Goal: Task Accomplishment & Management: Complete application form

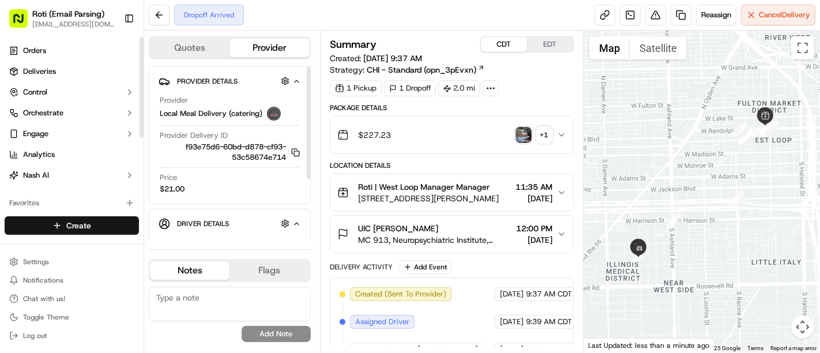
click at [106, 226] on html "Roti (Email Parsing) [EMAIL_ADDRESS][DOMAIN_NAME] Toggle Sidebar Orders Deliver…" at bounding box center [410, 176] width 820 height 353
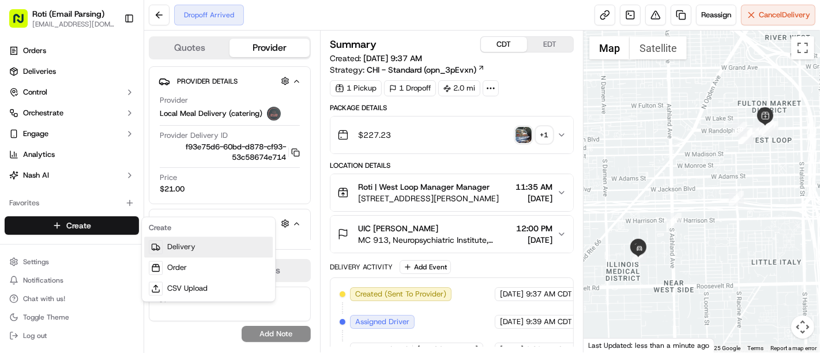
click at [174, 245] on link "Delivery" at bounding box center [208, 247] width 129 height 21
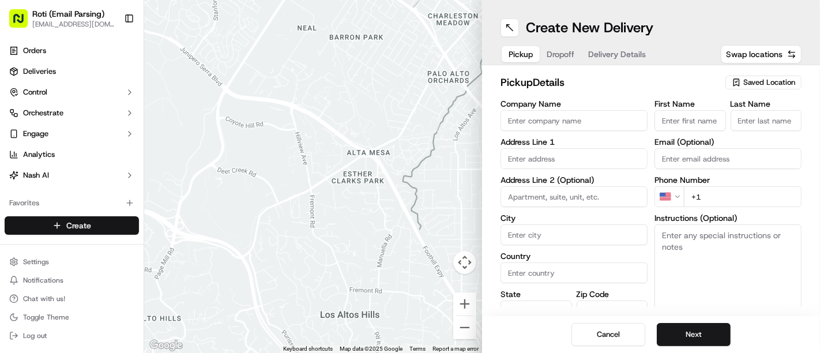
click at [131, 225] on html "Roti (Email Parsing) [EMAIL_ADDRESS][DOMAIN_NAME] Toggle Sidebar Orders Deliver…" at bounding box center [410, 176] width 820 height 353
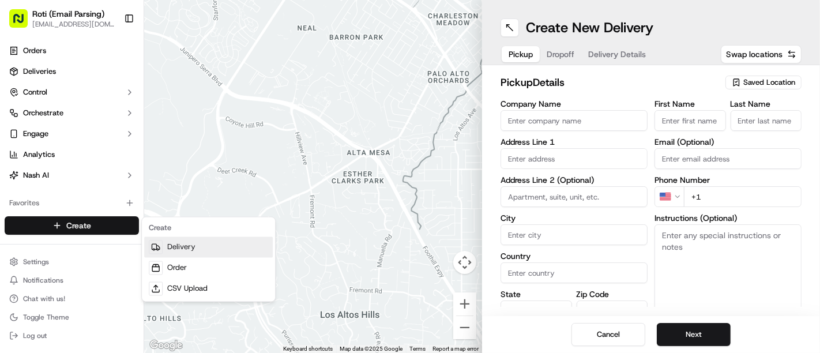
click at [176, 248] on link "Delivery" at bounding box center [208, 247] width 129 height 21
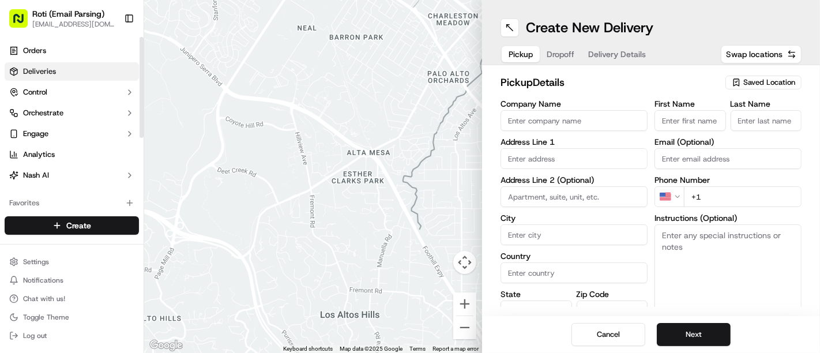
click at [81, 76] on link "Deliveries" at bounding box center [72, 71] width 134 height 18
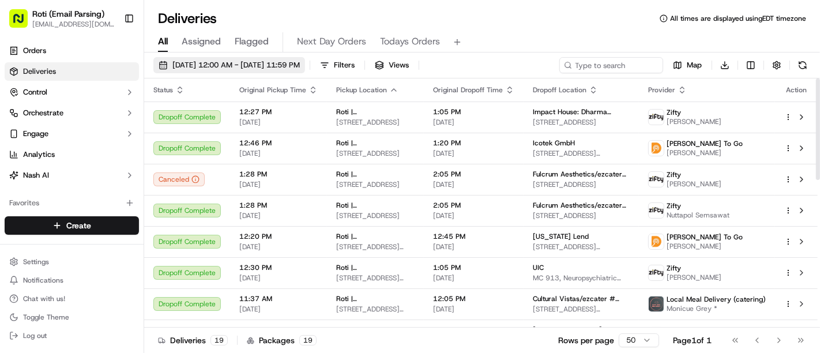
click at [236, 66] on span "[DATE] 12:00 AM - [DATE] 11:59 PM" at bounding box center [235, 65] width 127 height 10
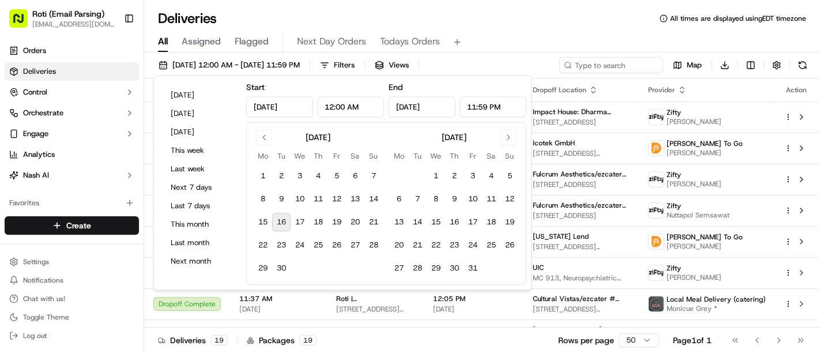
click at [353, 2] on div "Deliveries All times are displayed using EDT timezone All Assigned Flagged Next…" at bounding box center [482, 176] width 676 height 353
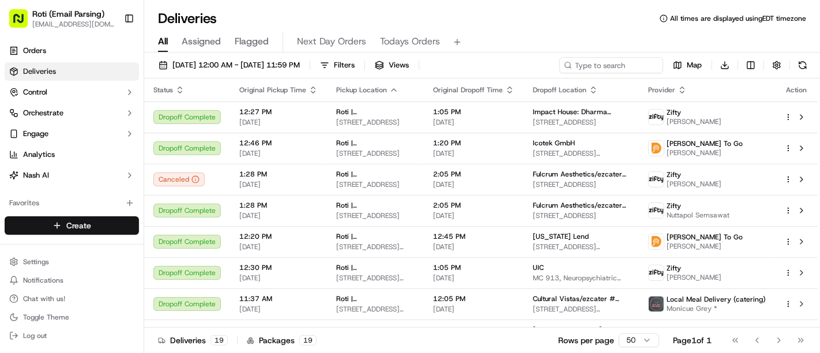
click at [87, 226] on html "Roti (Email Parsing) [EMAIL_ADDRESS][DOMAIN_NAME] Toggle Sidebar Orders Deliver…" at bounding box center [410, 176] width 820 height 353
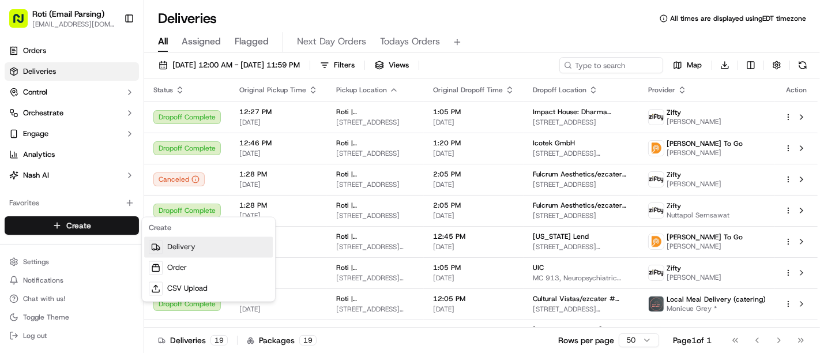
click at [189, 253] on link "Delivery" at bounding box center [208, 247] width 129 height 21
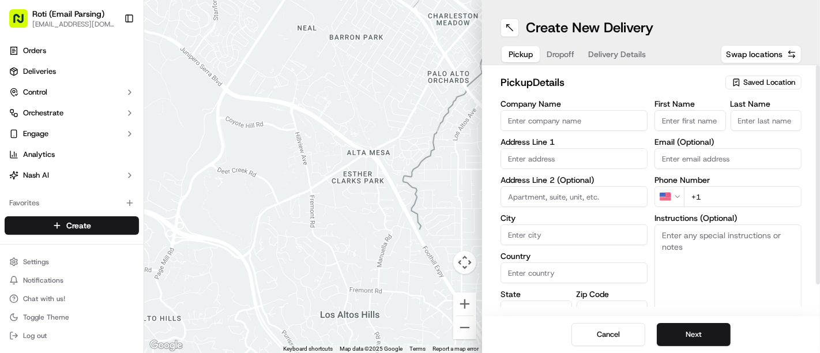
click at [744, 85] on span "Saved Location" at bounding box center [769, 82] width 52 height 10
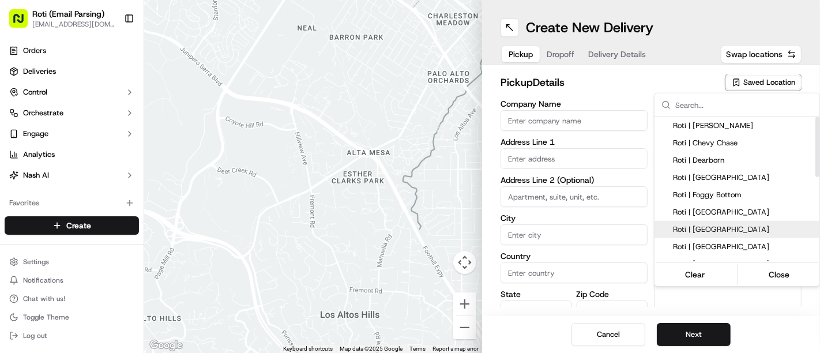
click at [726, 223] on div "Roti | [GEOGRAPHIC_DATA]" at bounding box center [737, 229] width 165 height 17
type input "Roti | [GEOGRAPHIC_DATA]"
type input "[STREET_ADDRESS]"
type input "[GEOGRAPHIC_DATA]"
type input "US"
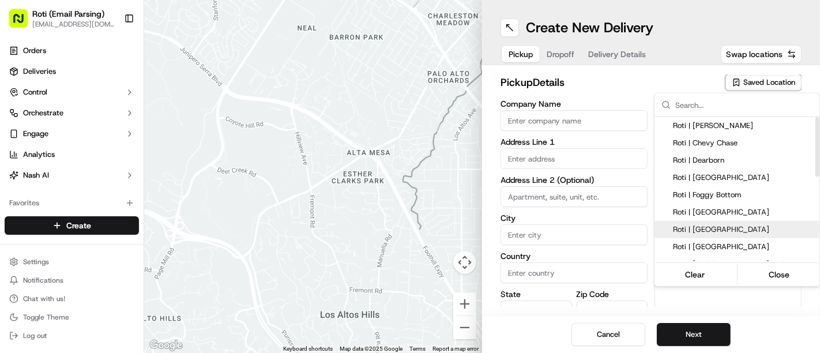
type input "MN"
type input "55402"
type input "Manager"
type input "[PHONE_NUMBER]"
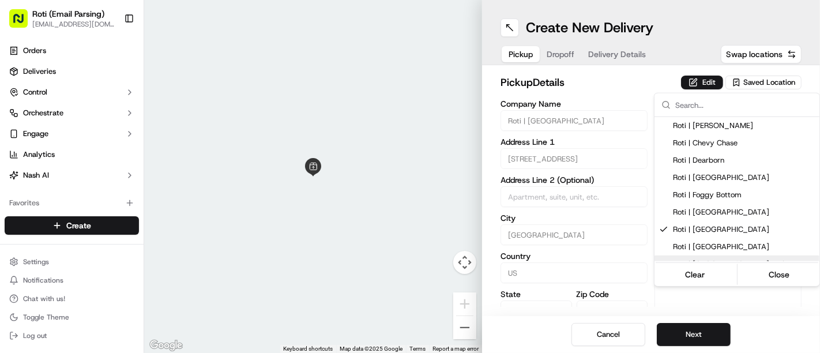
click at [693, 345] on html "Roti (Email Parsing) [EMAIL_ADDRESS][DOMAIN_NAME] Toggle Sidebar Orders Deliver…" at bounding box center [410, 176] width 820 height 353
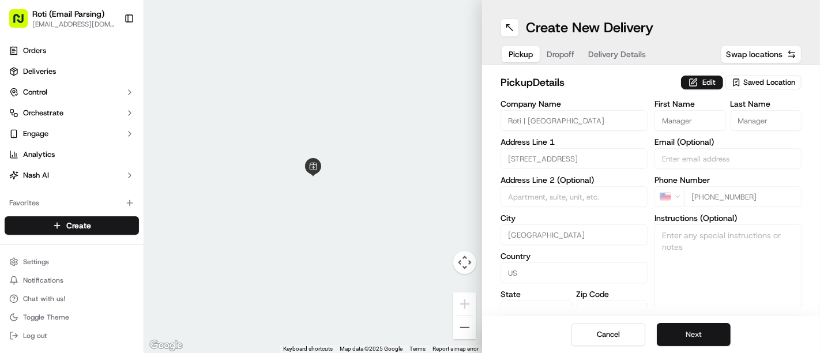
click at [682, 327] on button "Next" at bounding box center [694, 334] width 74 height 23
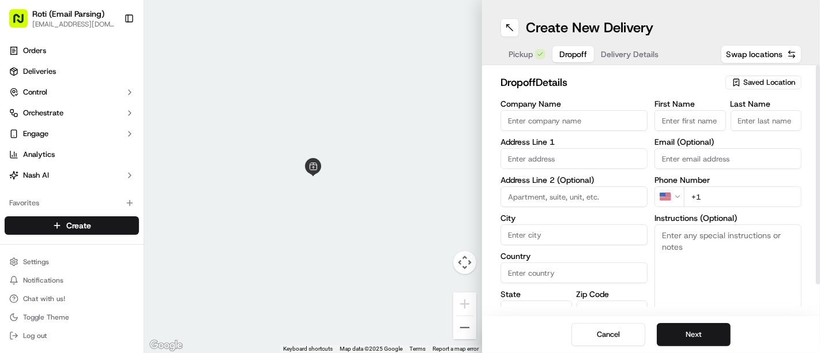
click at [669, 117] on input "First Name" at bounding box center [691, 120] width 72 height 21
paste input "[PERSON_NAME]​​​​ [PERSON_NAME] ​​​​"
drag, startPoint x: 690, startPoint y: 118, endPoint x: 751, endPoint y: 108, distance: 61.9
click at [751, 108] on div "First Name [PERSON_NAME]​​​​ [PERSON_NAME] ​​​​ Last Name" at bounding box center [728, 115] width 147 height 31
type input "[PERSON_NAME]​​​​"
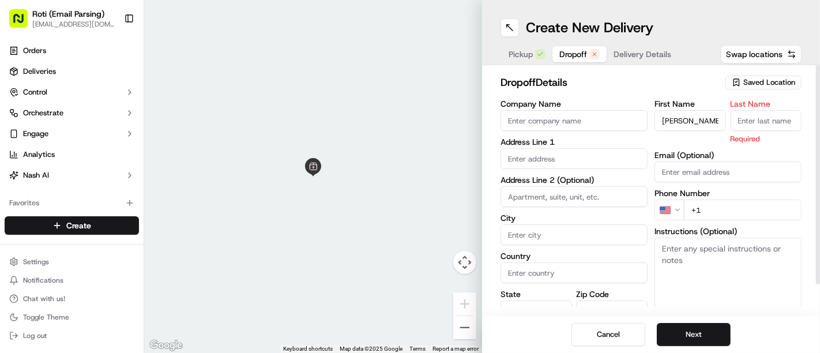
click at [751, 115] on input "Last Name" at bounding box center [767, 120] width 72 height 21
paste input "[PERSON_NAME] ​​​​"
type input "[PERSON_NAME] ​​​​"
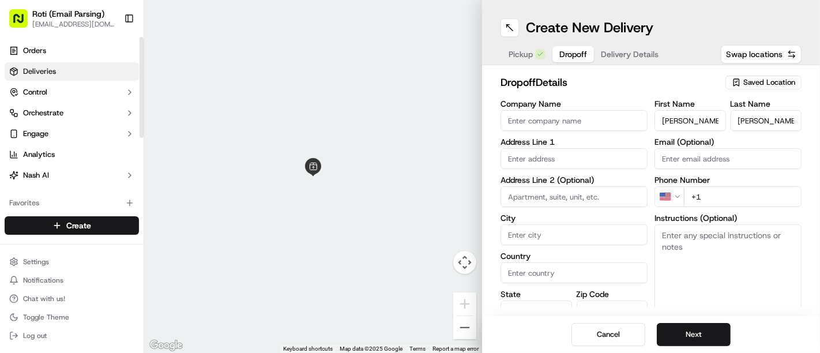
click at [55, 63] on link "Deliveries" at bounding box center [72, 71] width 134 height 18
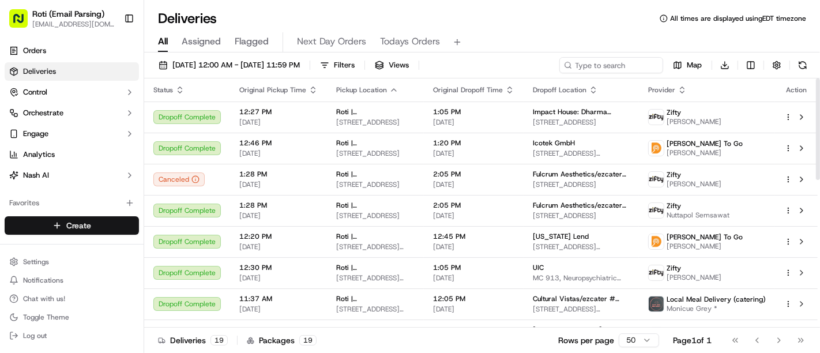
click at [85, 227] on html "Roti (Email Parsing) [EMAIL_ADDRESS][DOMAIN_NAME] Toggle Sidebar Orders Deliver…" at bounding box center [410, 176] width 820 height 353
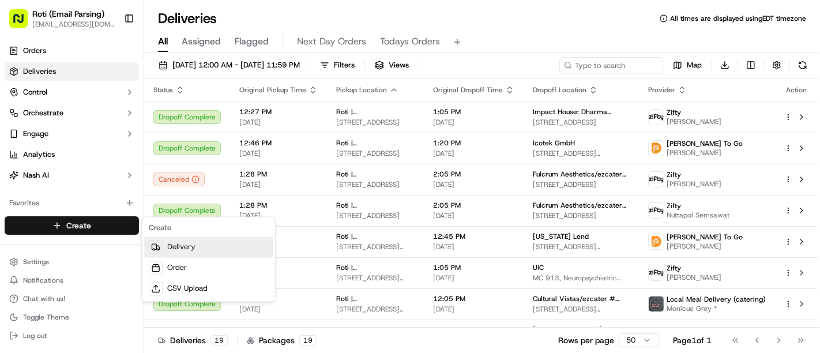
click at [219, 241] on link "Delivery" at bounding box center [208, 247] width 129 height 21
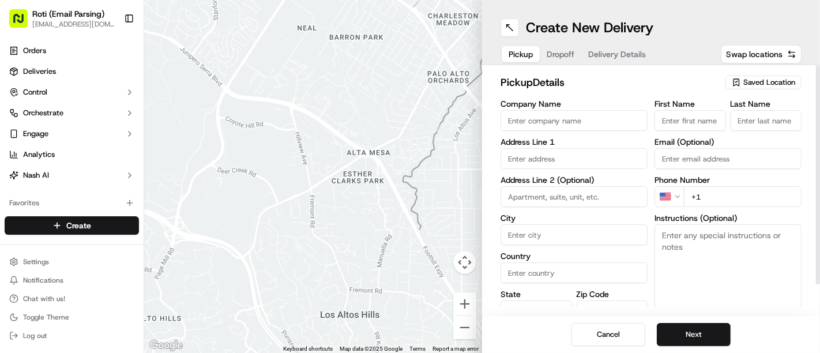
click at [746, 81] on span "Saved Location" at bounding box center [769, 82] width 52 height 10
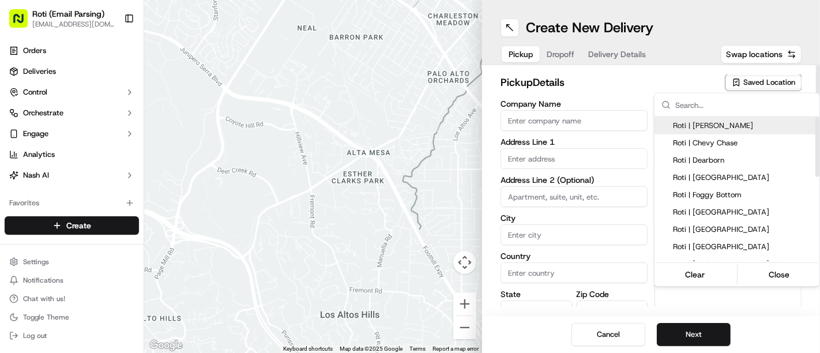
click at [744, 123] on span "Roti | [PERSON_NAME]" at bounding box center [744, 126] width 142 height 10
type input "Roti | [PERSON_NAME]"
type input "[STREET_ADDRESS][PERSON_NAME]"
type input "[GEOGRAPHIC_DATA]"
type input "US"
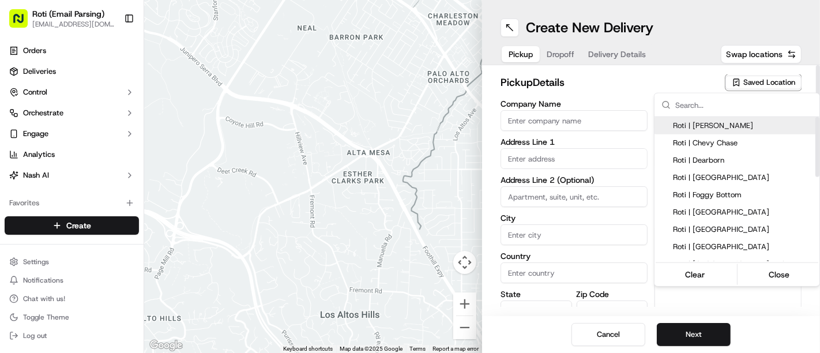
type input "IL"
type input "60606"
type input "[PHONE_NUMBER]"
type textarea "If door is locked please call [PHONE_NUMBER] to gain access."
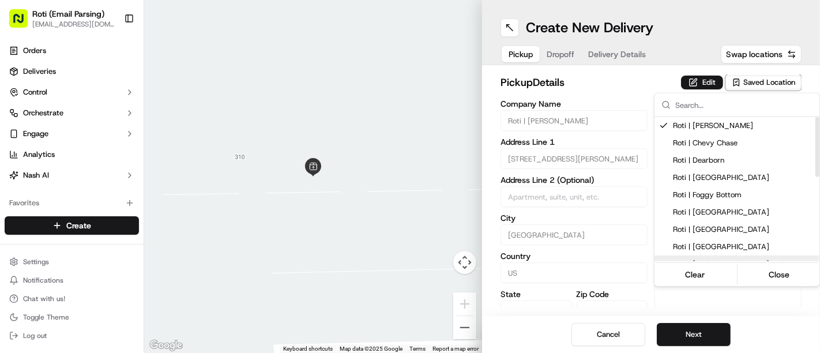
click at [716, 338] on html "Roti (Email Parsing) [EMAIL_ADDRESS][DOMAIN_NAME] Toggle Sidebar Orders Deliver…" at bounding box center [410, 176] width 820 height 353
click at [716, 338] on button "Next" at bounding box center [694, 334] width 74 height 23
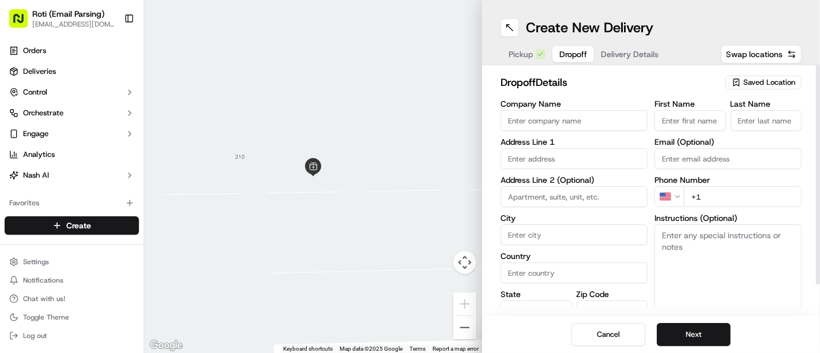
click at [540, 126] on input "Company Name" at bounding box center [574, 120] width 147 height 21
paste input "[PERSON_NAME] IQ"
type input "[PERSON_NAME] IQ"
click at [704, 116] on input "First Name" at bounding box center [691, 120] width 72 height 21
paste input "[PERSON_NAME]"
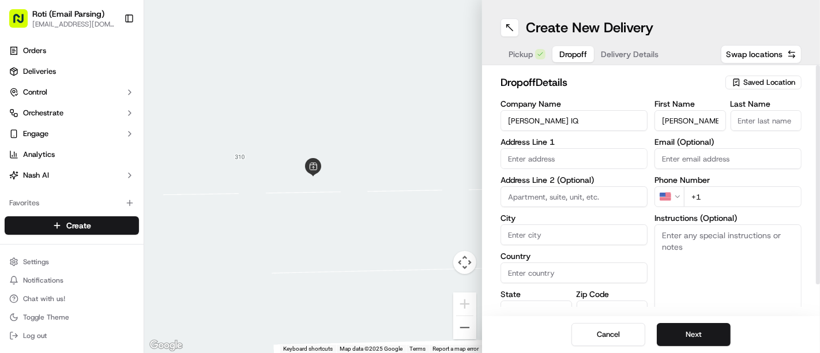
click at [704, 116] on input "[PERSON_NAME]" at bounding box center [691, 120] width 72 height 21
drag, startPoint x: 677, startPoint y: 119, endPoint x: 717, endPoint y: 121, distance: 40.4
click at [717, 121] on input "[PERSON_NAME]" at bounding box center [691, 120] width 72 height 21
type input "Vali"
click at [754, 117] on input "Last Name" at bounding box center [767, 120] width 72 height 21
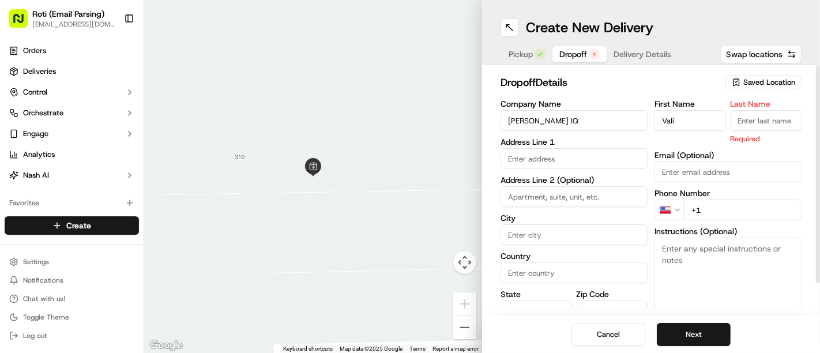
paste input "[PERSON_NAME]"
type input "[PERSON_NAME]"
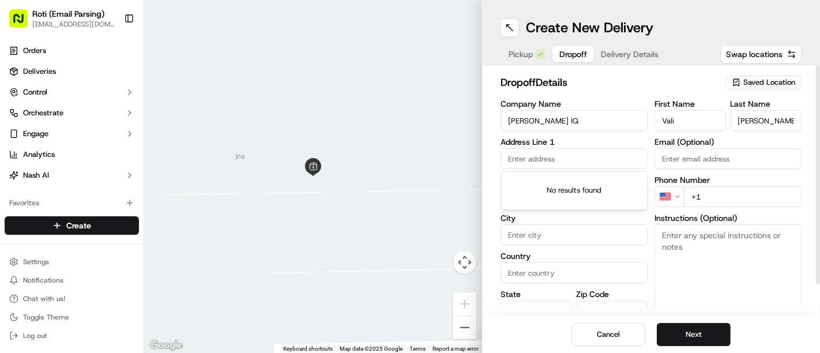
click at [550, 155] on input "text" at bounding box center [574, 158] width 147 height 21
paste input "[STREET_ADDRESS][PERSON_NAME]"
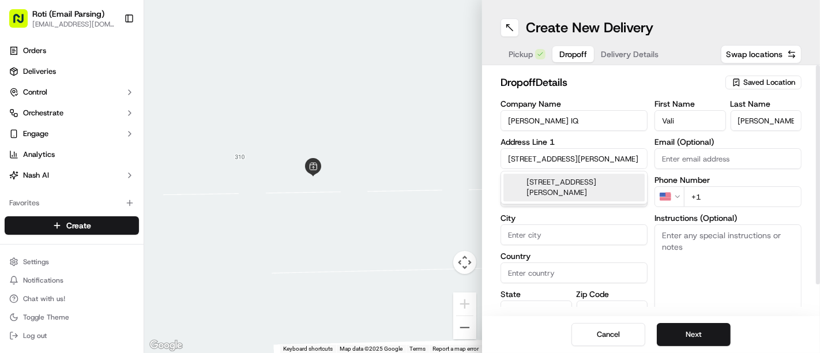
click at [562, 178] on div "[STREET_ADDRESS][PERSON_NAME]" at bounding box center [574, 188] width 141 height 28
type input "[STREET_ADDRESS][PERSON_NAME]"
type input "28th floor"
type input "[GEOGRAPHIC_DATA]"
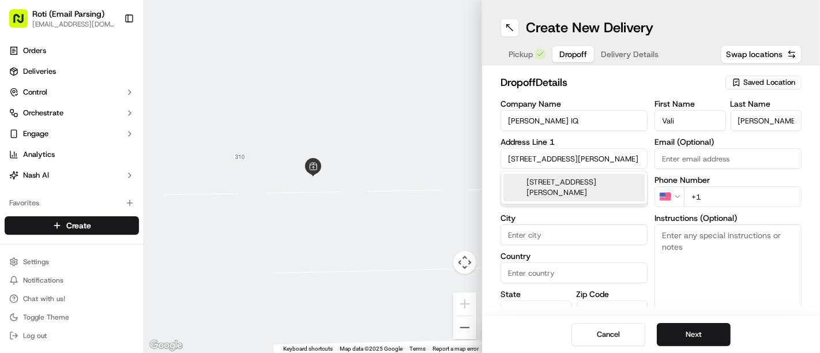
type input "[GEOGRAPHIC_DATA]"
type input "IL"
type input "60606"
type input "[STREET_ADDRESS][PERSON_NAME]"
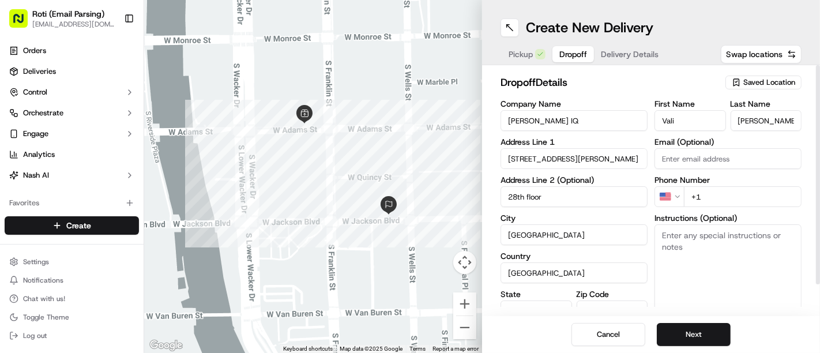
click at [691, 228] on textarea "Instructions (Optional)" at bounding box center [728, 267] width 147 height 87
paste textarea "All deliveries must use the service elevator via security at the [GEOGRAPHIC_DA…"
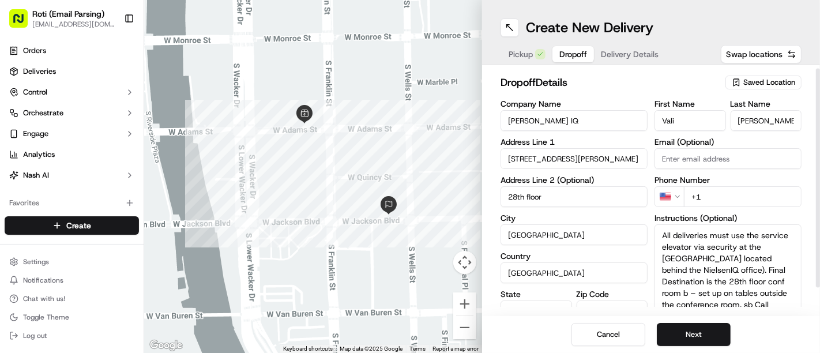
scroll to position [3, 0]
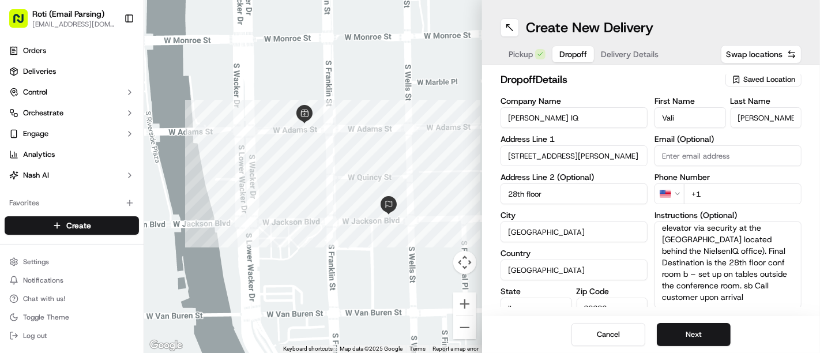
type textarea "All deliveries must use the service elevator via security at the [GEOGRAPHIC_DA…"
click at [719, 197] on input "+1" at bounding box center [743, 193] width 118 height 21
paste input "[PHONE_NUMBER]"
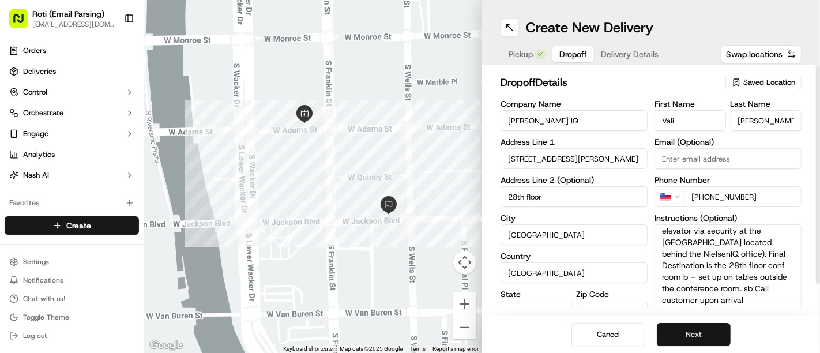
type input "[PHONE_NUMBER]"
click at [700, 337] on button "Next" at bounding box center [694, 334] width 74 height 23
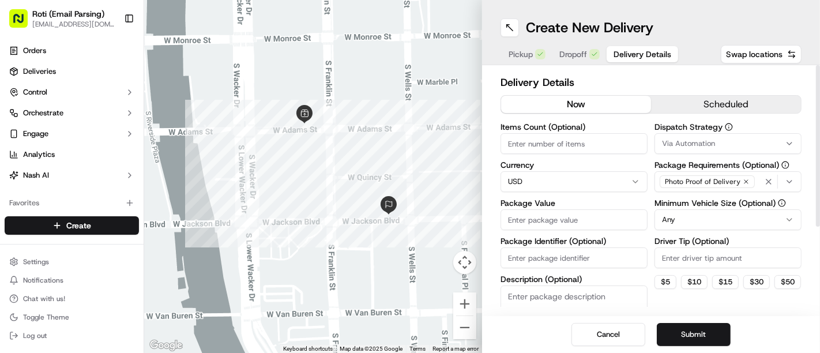
click at [707, 93] on div "Delivery Details now scheduled Items Count (Optional) Currency USD Package Valu…" at bounding box center [651, 255] width 301 height 363
click at [703, 104] on button "scheduled" at bounding box center [726, 104] width 150 height 17
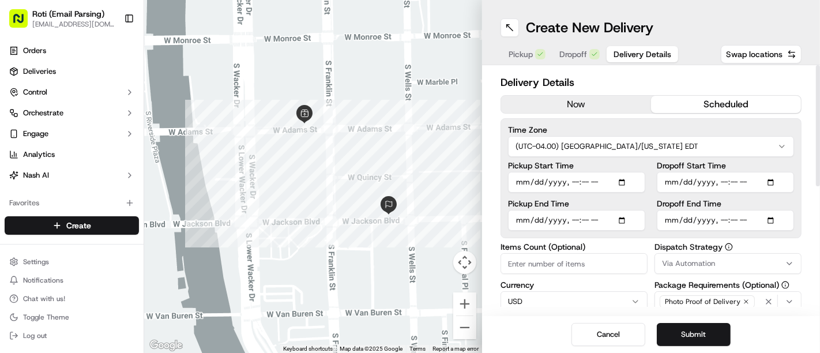
click at [659, 131] on label "Time Zone" at bounding box center [651, 130] width 286 height 8
click at [659, 133] on label "Time Zone" at bounding box center [651, 130] width 286 height 8
click at [656, 135] on div "Time Zone (UTC-04.00) [GEOGRAPHIC_DATA]/[US_STATE] EDT" at bounding box center [651, 141] width 286 height 31
click at [643, 146] on html "Roti (Email Parsing) [EMAIL_ADDRESS][DOMAIN_NAME] Toggle Sidebar Orders Deliver…" at bounding box center [410, 176] width 820 height 353
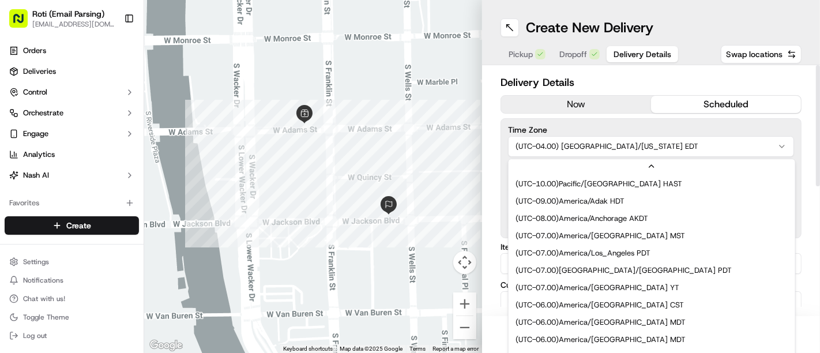
scroll to position [86, 0]
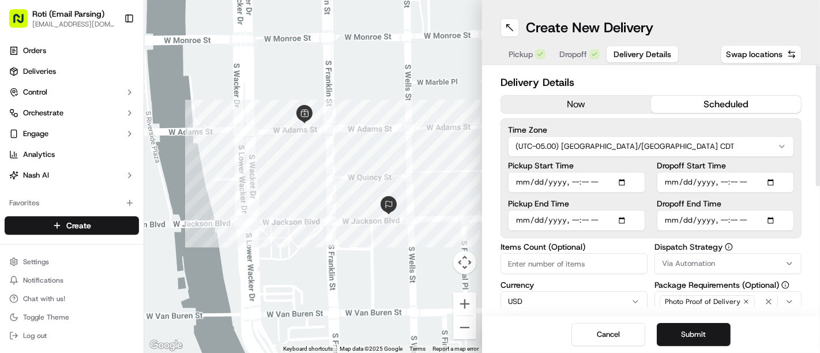
click at [690, 261] on span "Via Automation" at bounding box center [688, 263] width 53 height 10
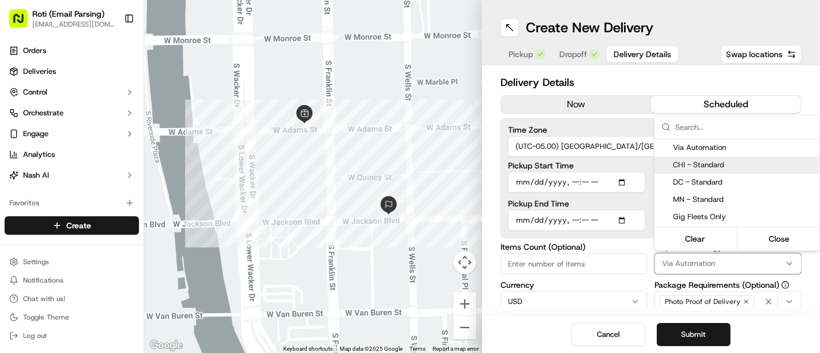
click at [670, 171] on div "CHI - Standard" at bounding box center [737, 164] width 165 height 17
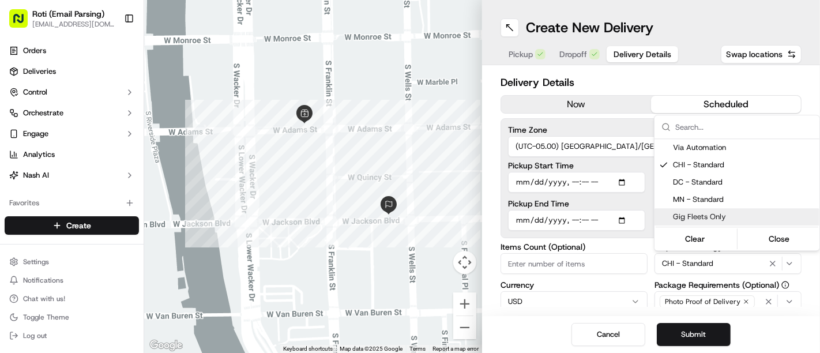
click at [627, 251] on html "Roti (Email Parsing) [EMAIL_ADDRESS][DOMAIN_NAME] Toggle Sidebar Orders Deliver…" at bounding box center [410, 176] width 820 height 353
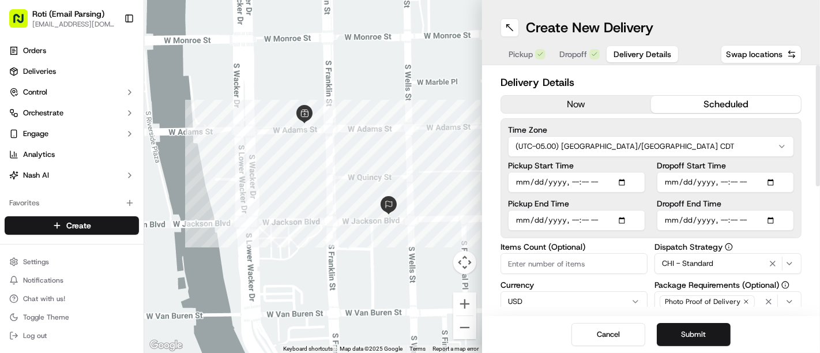
click at [770, 181] on input "Dropoff Start Time" at bounding box center [725, 182] width 137 height 21
click at [764, 215] on input "Dropoff End Time" at bounding box center [725, 220] width 137 height 21
type input "[DATE]T12:56"
click at [766, 218] on input "Dropoff End Time" at bounding box center [725, 220] width 137 height 21
click at [773, 218] on input "Dropoff End Time" at bounding box center [725, 220] width 137 height 21
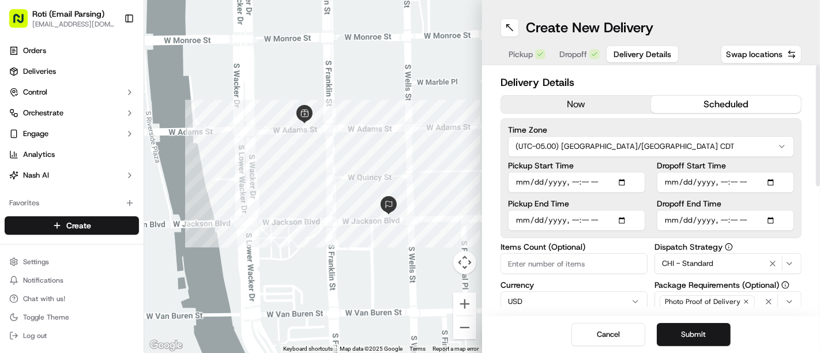
type input "[DATE]T12:56"
click at [671, 239] on div "Delivery Details now scheduled Time Zone (UTC-05.00) America/[GEOGRAPHIC_DATA] …" at bounding box center [651, 315] width 301 height 483
click at [775, 189] on input "Dropoff Start Time" at bounding box center [725, 182] width 137 height 21
click at [775, 180] on input "Dropoff Start Time" at bounding box center [725, 182] width 137 height 21
type input "[DATE]T11:30"
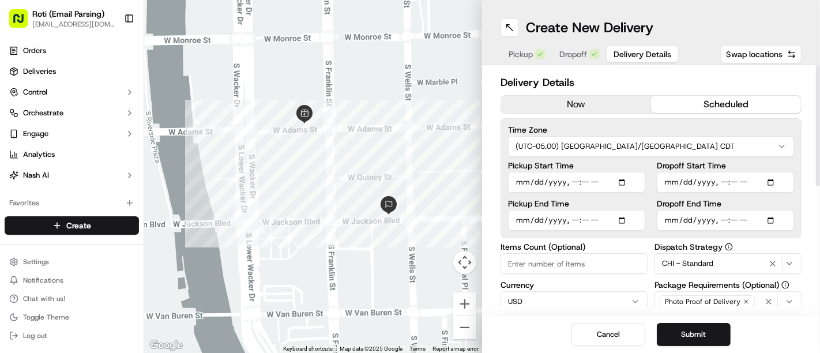
click at [806, 129] on div "Delivery Details now scheduled Time Zone (UTC-05.00) America/[GEOGRAPHIC_DATA] …" at bounding box center [651, 190] width 338 height 251
click at [775, 220] on input "Dropoff End Time" at bounding box center [725, 220] width 137 height 21
type input "[DATE]T11:45"
click at [806, 142] on div "Delivery Details now scheduled Time Zone (UTC-05.00) America/[GEOGRAPHIC_DATA] …" at bounding box center [651, 190] width 338 height 251
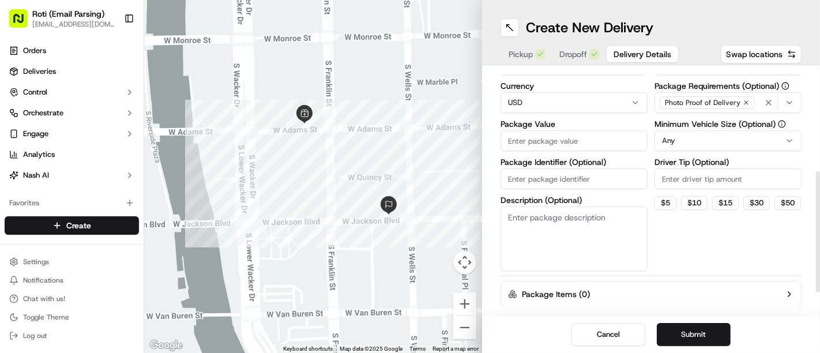
drag, startPoint x: 820, startPoint y: 158, endPoint x: 809, endPoint y: 261, distance: 103.8
click at [816, 261] on div at bounding box center [818, 231] width 4 height 121
click at [711, 176] on input "Driver Tip (Optional)" at bounding box center [728, 179] width 147 height 21
type input "30"
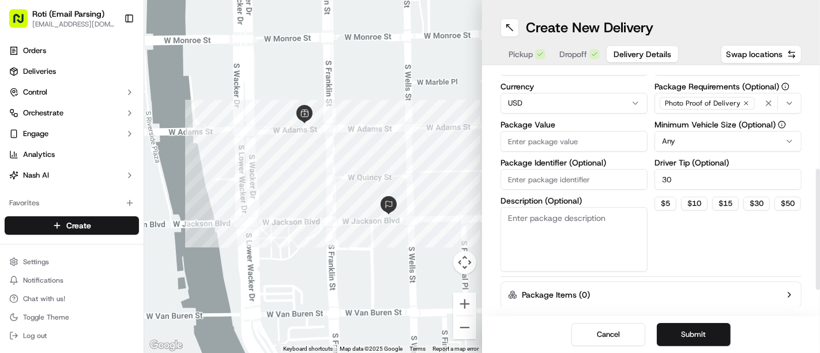
click at [681, 137] on html "Roti (Email Parsing) [EMAIL_ADDRESS][DOMAIN_NAME] Toggle Sidebar Orders Deliver…" at bounding box center [410, 176] width 820 height 353
click at [585, 189] on div "Items Count (Optional) Currency USD Package Value Package Identifier (Optional)…" at bounding box center [574, 157] width 147 height 227
click at [563, 175] on input "Package Identifier (Optional)" at bounding box center [574, 179] width 147 height 21
paste input "[PERSON_NAME] IQ"
click at [540, 143] on input "Package Value" at bounding box center [574, 141] width 147 height 21
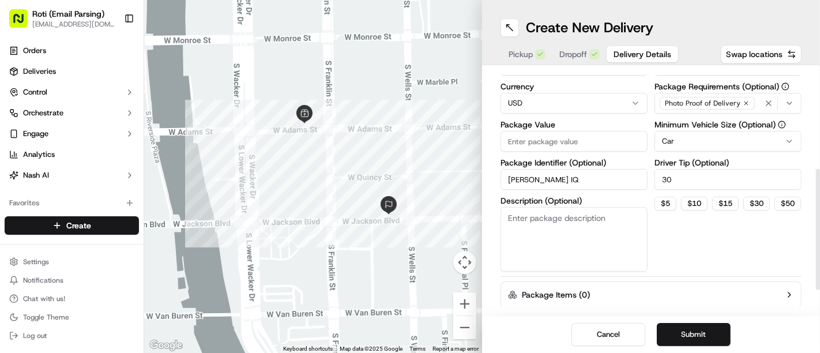
click at [581, 185] on input "[PERSON_NAME] IQ" at bounding box center [574, 179] width 147 height 21
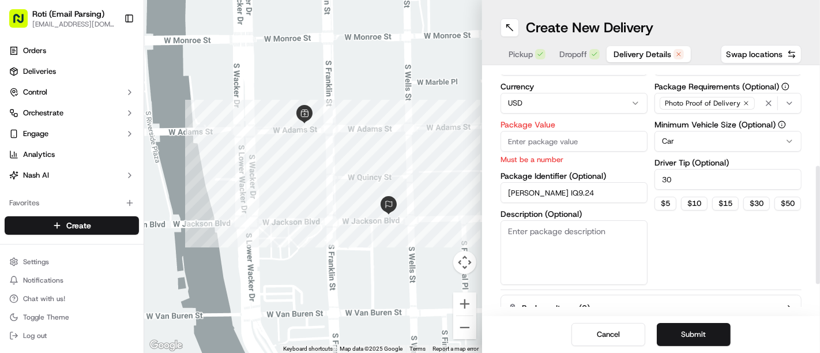
type input "[PERSON_NAME] IQ9.24"
click at [525, 137] on input "Package Value" at bounding box center [574, 141] width 147 height 21
type input "712.24"
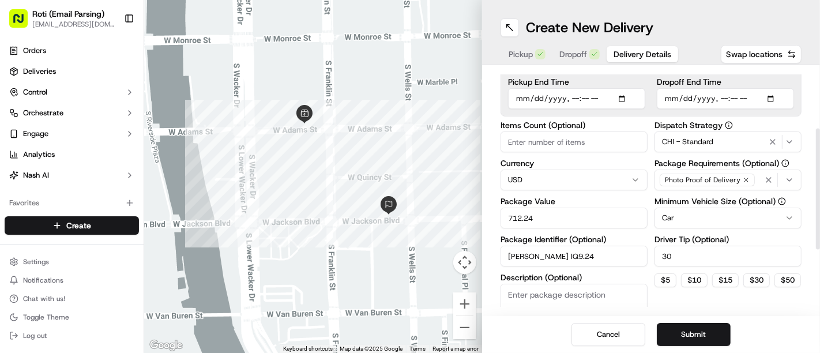
drag, startPoint x: 820, startPoint y: 222, endPoint x: 819, endPoint y: 185, distance: 36.9
click at [819, 185] on div at bounding box center [818, 189] width 4 height 121
click at [566, 140] on input "Items Count (Optional)" at bounding box center [574, 142] width 147 height 21
type input "20"
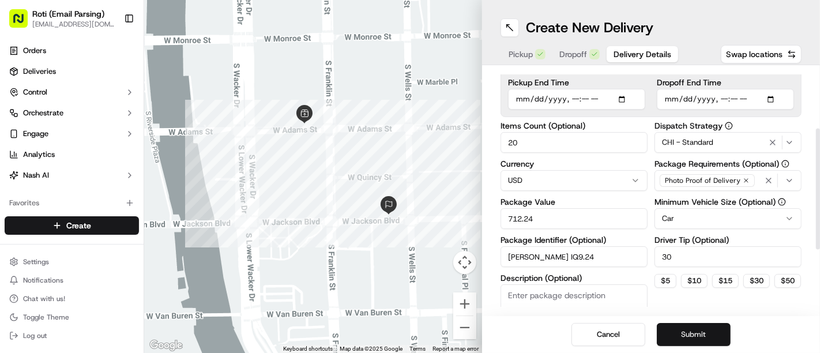
click at [670, 332] on button "Submit" at bounding box center [694, 334] width 74 height 23
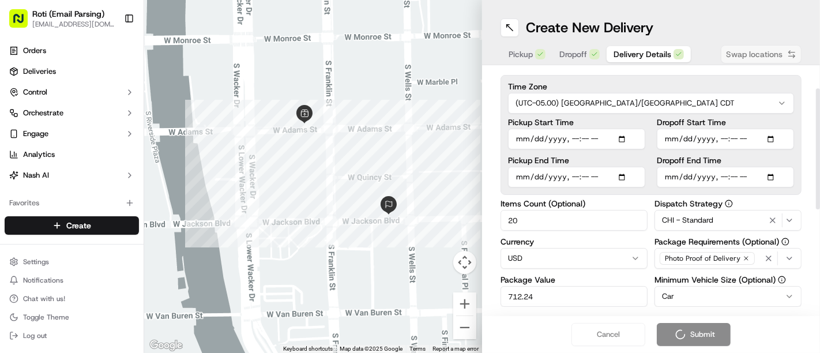
scroll to position [42, 0]
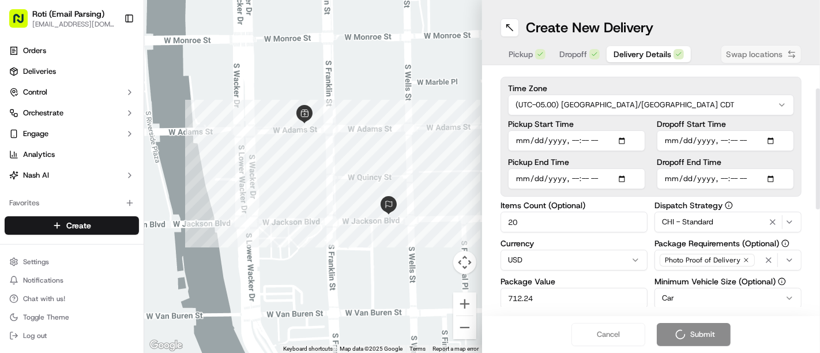
drag, startPoint x: 817, startPoint y: 162, endPoint x: 814, endPoint y: 121, distance: 41.7
click at [816, 121] on div at bounding box center [818, 148] width 4 height 121
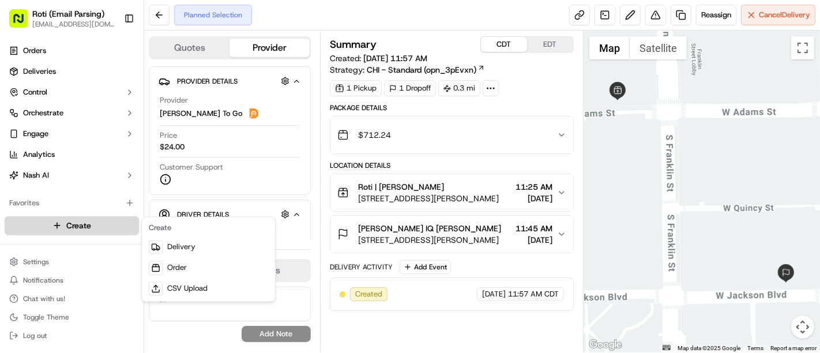
click at [99, 232] on html "Roti (Email Parsing) [EMAIL_ADDRESS][DOMAIN_NAME] Toggle Sidebar Orders Deliver…" at bounding box center [410, 176] width 820 height 353
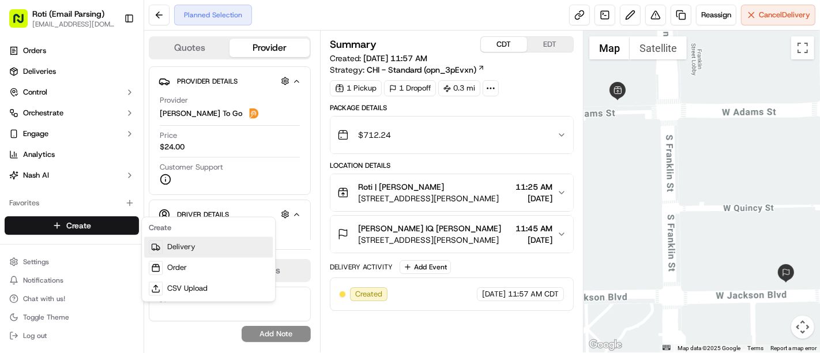
click at [187, 243] on link "Delivery" at bounding box center [208, 247] width 129 height 21
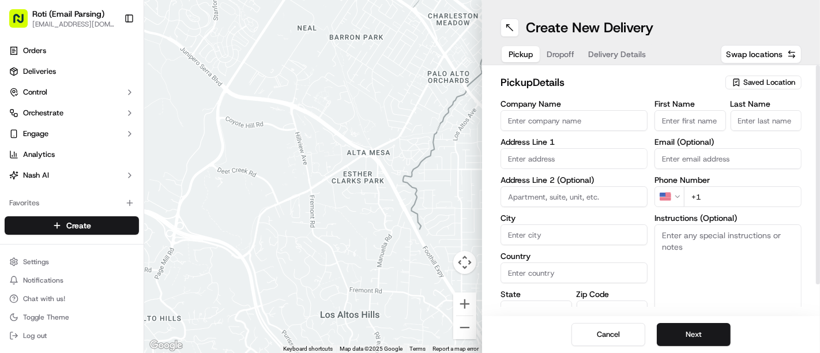
click at [769, 91] on div "pickup Details Saved Location" at bounding box center [651, 84] width 301 height 21
click at [769, 89] on button "Saved Location" at bounding box center [764, 82] width 76 height 16
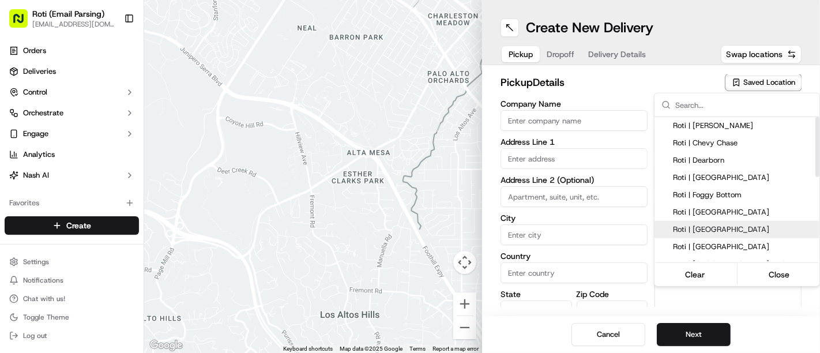
click at [691, 226] on span "Roti | [GEOGRAPHIC_DATA]" at bounding box center [744, 229] width 142 height 10
type input "Roti | [GEOGRAPHIC_DATA]"
type input "[STREET_ADDRESS]"
type input "[GEOGRAPHIC_DATA]"
type input "US"
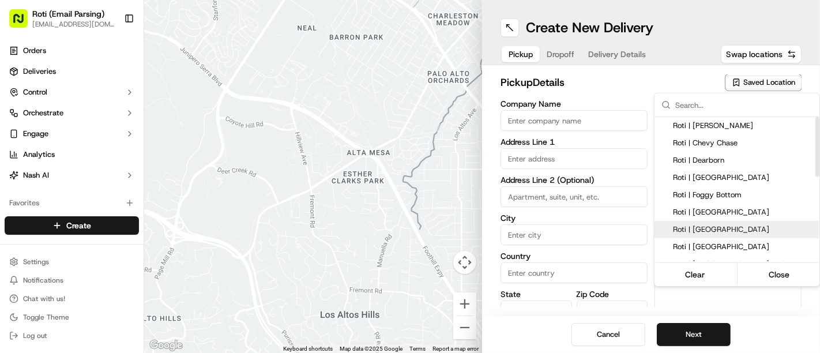
type input "MN"
type input "55402"
type input "Manager"
type input "[PHONE_NUMBER]"
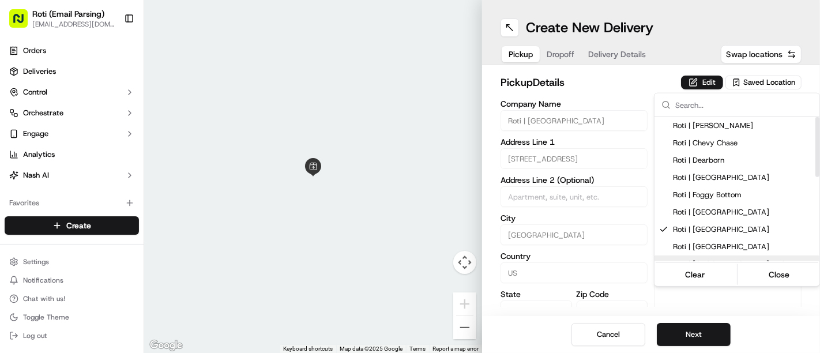
click at [697, 336] on html "Roti (Email Parsing) [EMAIL_ADDRESS][DOMAIN_NAME] Toggle Sidebar Orders Deliver…" at bounding box center [410, 176] width 820 height 353
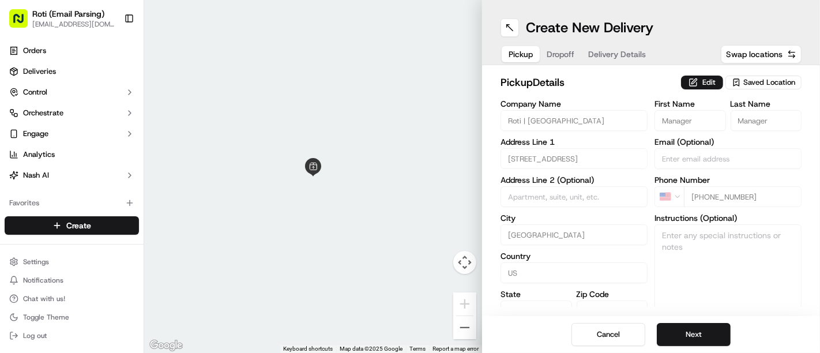
click at [697, 336] on button "Next" at bounding box center [694, 334] width 74 height 23
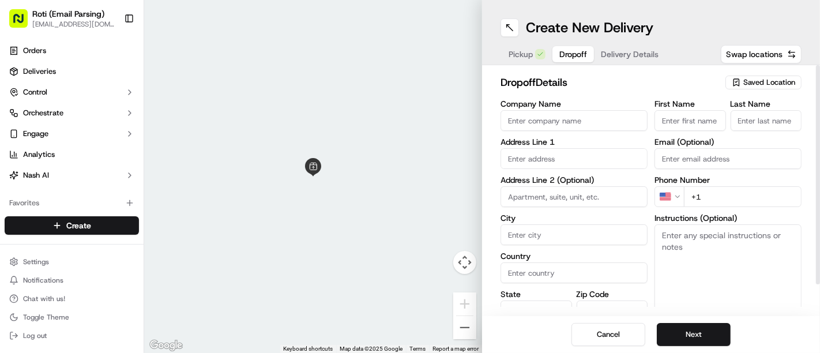
click at [539, 121] on input "Company Name" at bounding box center [574, 120] width 147 height 21
paste input "Opus2"
type input "Opus2"
click at [692, 127] on input "First Name" at bounding box center [691, 120] width 72 height 21
paste input "[PERSON_NAME]​​​​ [PERSON_NAME] ​​​​"
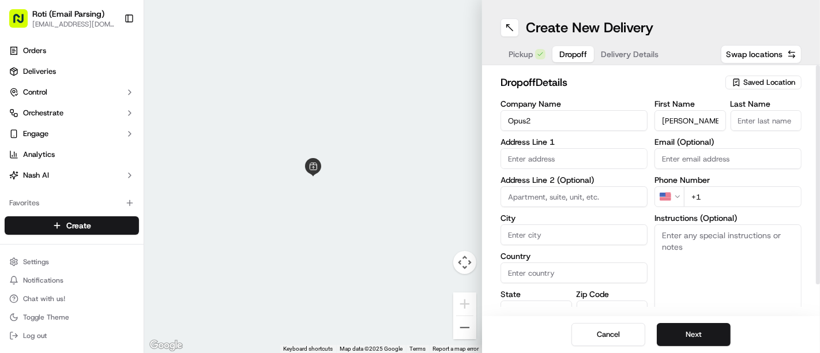
drag, startPoint x: 687, startPoint y: 121, endPoint x: 722, endPoint y: 123, distance: 35.2
click at [722, 123] on input "[PERSON_NAME]​​​​ [PERSON_NAME] ​​​​" at bounding box center [691, 120] width 72 height 21
type input "[PERSON_NAME]​​​​"
click at [742, 126] on input "Last Name" at bounding box center [767, 120] width 72 height 21
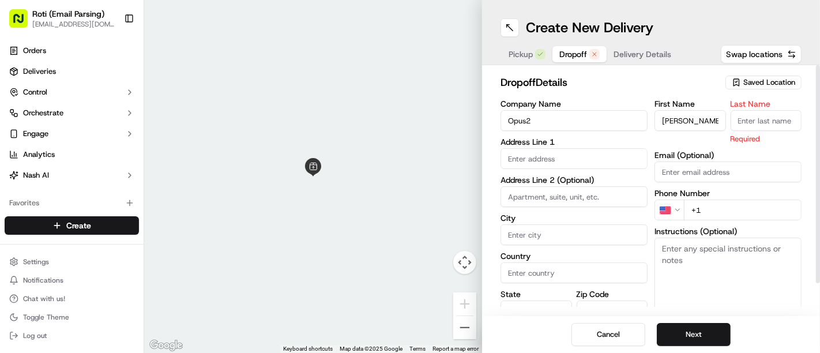
paste input "[PERSON_NAME] ​​​​"
type input "[PERSON_NAME] ​​​​"
click at [554, 153] on input "text" at bounding box center [574, 158] width 147 height 21
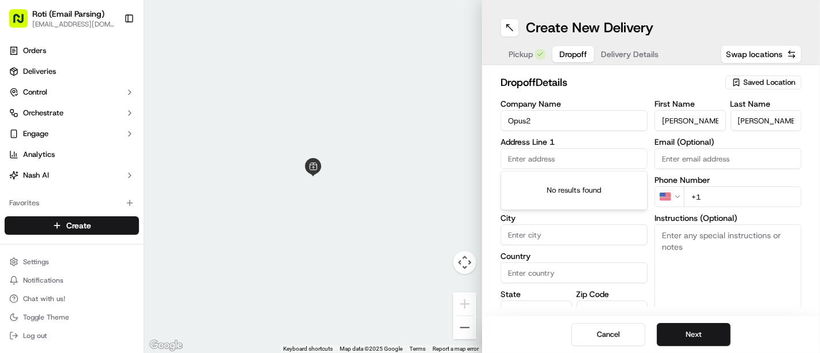
paste input "[STREET_ADDRESS]"
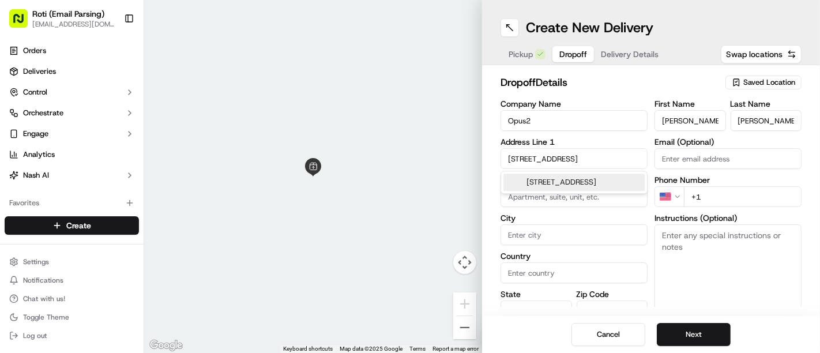
click at [589, 190] on div "[STREET_ADDRESS]" at bounding box center [574, 182] width 141 height 17
type input "[GEOGRAPHIC_DATA][STREET_ADDRESS][GEOGRAPHIC_DATA]"
type input "[GEOGRAPHIC_DATA]"
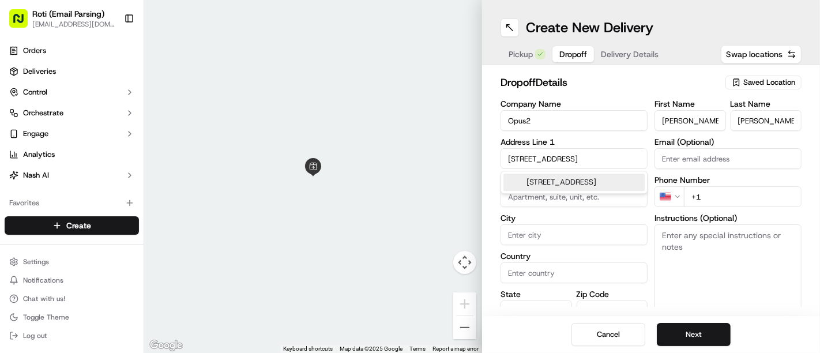
type input "MN"
type input "55402"
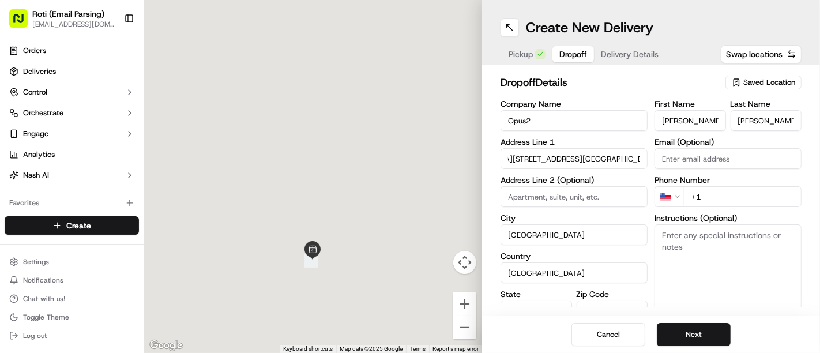
type input "[STREET_ADDRESS]"
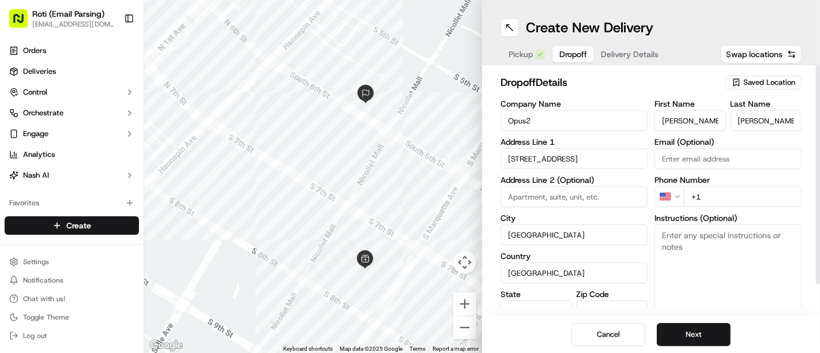
click at [708, 196] on input "+1" at bounding box center [743, 196] width 118 height 21
paste input "[PHONE_NUMBER]"
type input "[PHONE_NUMBER]"
click at [722, 251] on textarea "Instructions (Optional)" at bounding box center [728, 267] width 147 height 87
paste textarea "call upon arrival JN"
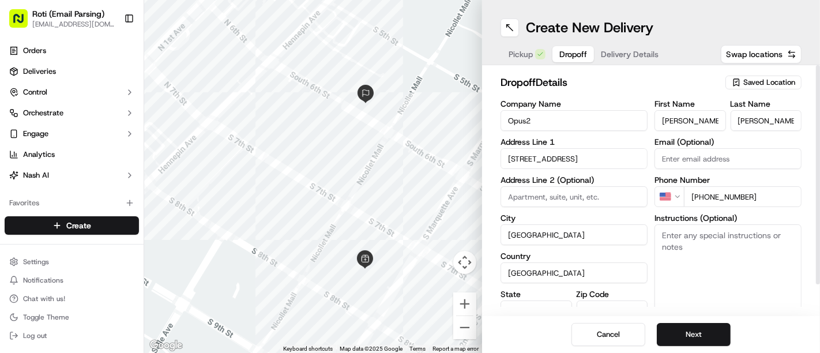
type textarea "call upon arrival JN"
click at [693, 327] on button "Next" at bounding box center [694, 334] width 74 height 23
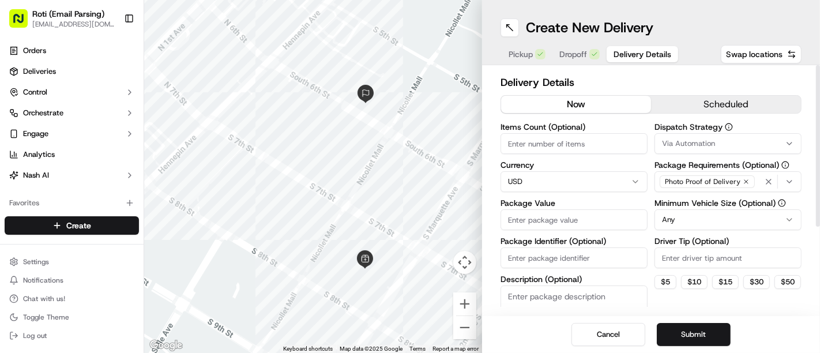
click at [689, 104] on button "scheduled" at bounding box center [726, 104] width 150 height 17
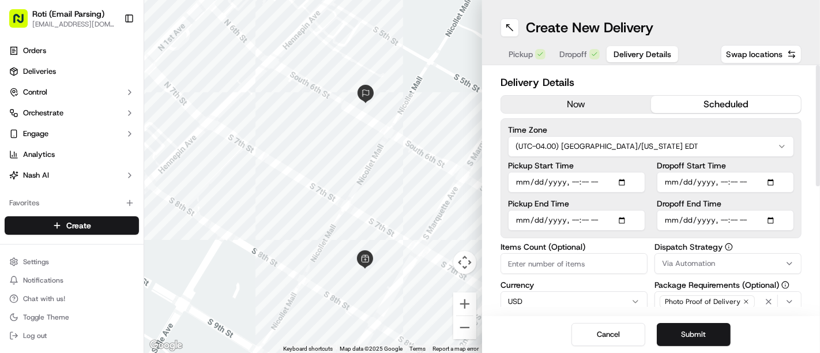
click at [707, 149] on html "Roti (Email Parsing) [EMAIL_ADDRESS][DOMAIN_NAME] Toggle Sidebar Orders Deliver…" at bounding box center [410, 176] width 820 height 353
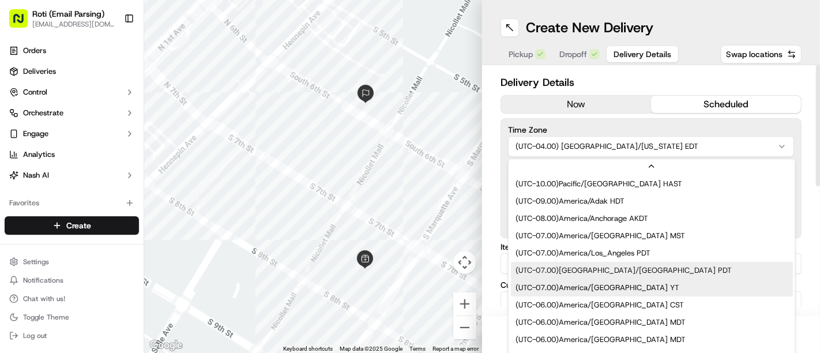
scroll to position [86, 0]
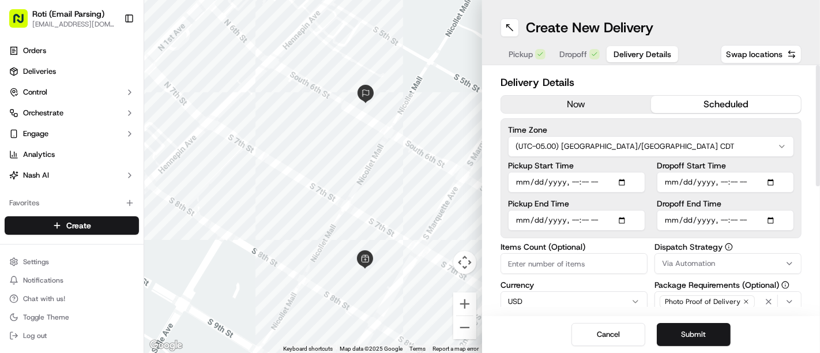
click at [675, 257] on button "Via Automation" at bounding box center [728, 263] width 147 height 21
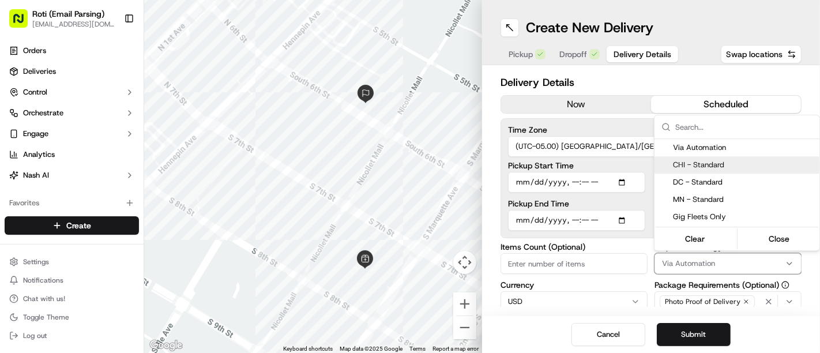
click at [705, 162] on span "CHI - Standard" at bounding box center [744, 165] width 142 height 10
click at [580, 148] on html "Roti (Email Parsing) [EMAIL_ADDRESS][DOMAIN_NAME] Toggle Sidebar Orders Deliver…" at bounding box center [410, 176] width 820 height 353
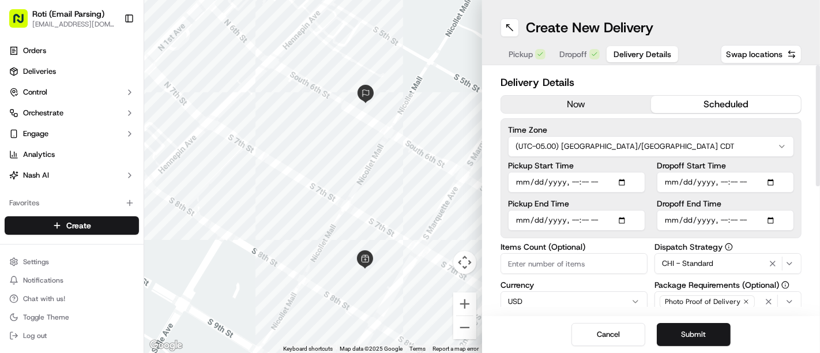
click at [712, 272] on button "CHI - Standard" at bounding box center [728, 263] width 147 height 21
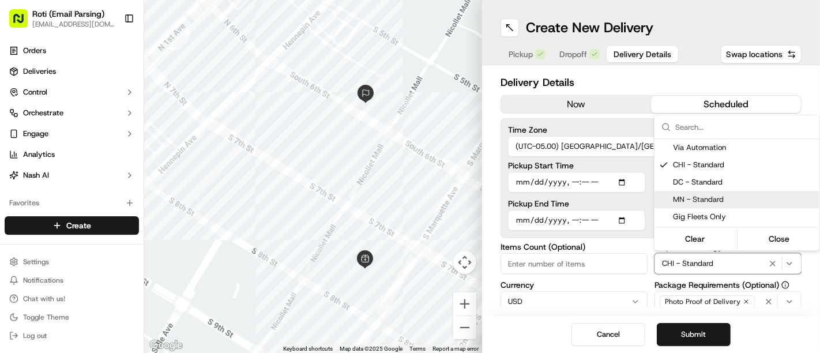
click at [712, 197] on span "MN - Standard" at bounding box center [744, 199] width 142 height 10
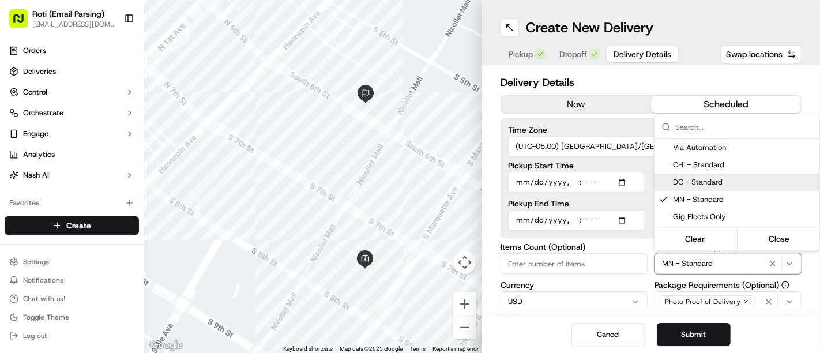
click at [628, 152] on html "Roti (Email Parsing) [EMAIL_ADDRESS][DOMAIN_NAME] Toggle Sidebar Orders Deliver…" at bounding box center [410, 176] width 820 height 353
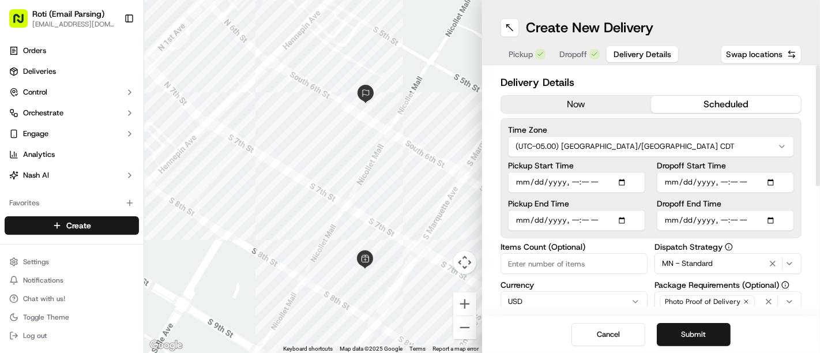
click at [768, 181] on input "Dropoff Start Time" at bounding box center [725, 182] width 137 height 21
click at [774, 183] on input "Dropoff Start Time" at bounding box center [725, 182] width 137 height 21
click at [775, 181] on input "Dropoff Start Time" at bounding box center [725, 182] width 137 height 21
type input "[DATE]T11:00"
click at [797, 131] on div "Time Zone (UTC-05.00) America/[GEOGRAPHIC_DATA] CDT Pickup Start Time Pickup En…" at bounding box center [651, 178] width 301 height 120
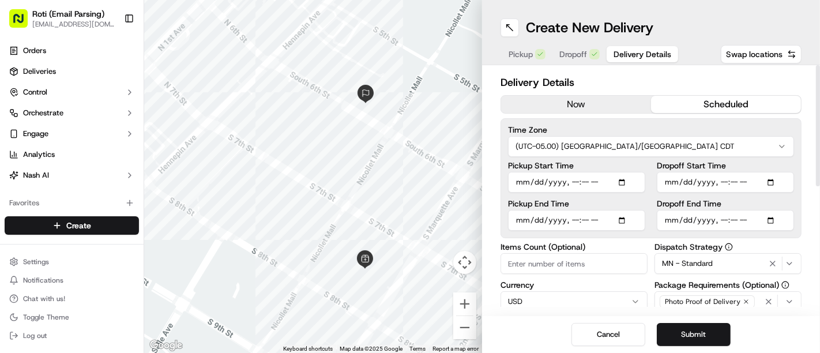
click at [777, 223] on input "Dropoff End Time" at bounding box center [725, 220] width 137 height 21
click at [773, 219] on input "Dropoff End Time" at bounding box center [725, 220] width 137 height 21
click at [801, 138] on div "Time Zone (UTC-05.00) America/[GEOGRAPHIC_DATA] CDT Pickup Start Time Pickup En…" at bounding box center [651, 178] width 301 height 120
type input "[DATE]T11:15"
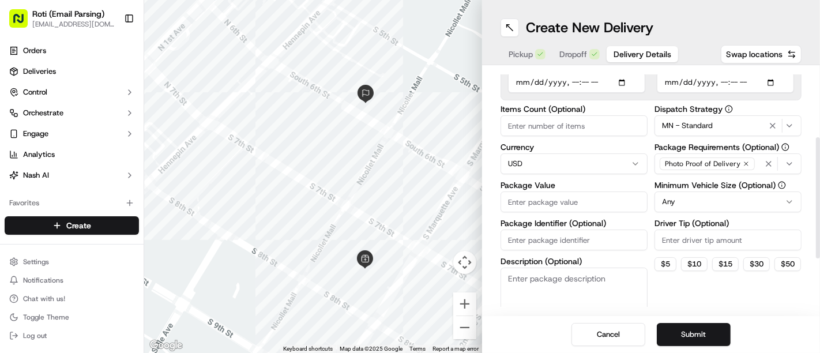
drag, startPoint x: 820, startPoint y: 138, endPoint x: 819, endPoint y: 210, distance: 72.1
click at [819, 210] on div at bounding box center [818, 197] width 4 height 121
click at [689, 206] on html "Roti (Email Parsing) [EMAIL_ADDRESS][DOMAIN_NAME] Toggle Sidebar Orders Deliver…" at bounding box center [410, 176] width 820 height 353
click at [524, 241] on input "Package Identifier (Optional)" at bounding box center [574, 239] width 147 height 21
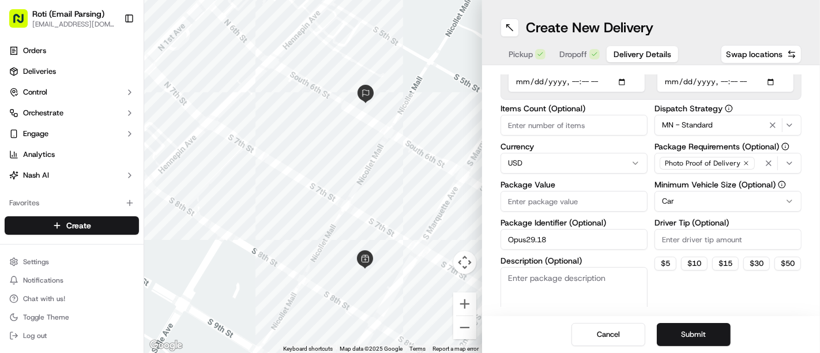
type input "Opus29.18"
click at [563, 199] on input "Package Value" at bounding box center [574, 201] width 147 height 21
type input "440.86"
click at [549, 120] on input "Items Count (Optional)" at bounding box center [574, 125] width 147 height 21
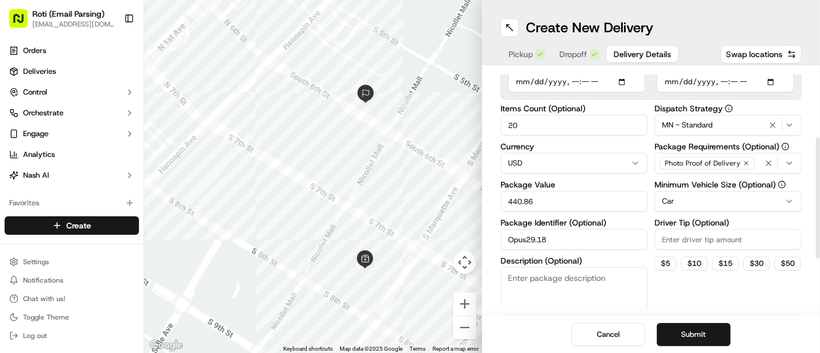
type input "20"
click at [689, 233] on input "Driver Tip (Optional)" at bounding box center [728, 239] width 147 height 21
type input "33.06"
click at [698, 341] on button "Submit" at bounding box center [694, 334] width 74 height 23
